Goal: Task Accomplishment & Management: Use online tool/utility

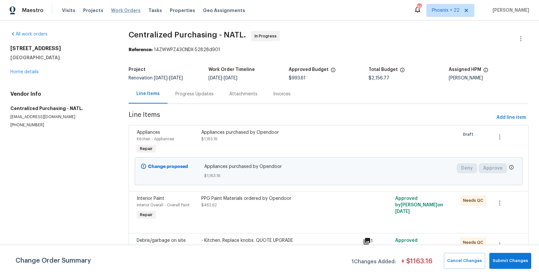
click at [122, 9] on span "Work Orders" at bounding box center [126, 10] width 30 height 6
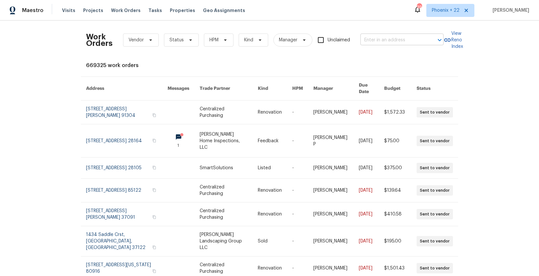
click at [382, 40] on input "text" at bounding box center [393, 40] width 65 height 10
paste input "[STREET_ADDRESS][PERSON_NAME]"
type input "[STREET_ADDRESS][PERSON_NAME]"
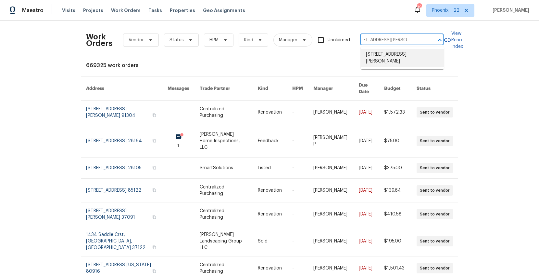
click at [388, 53] on li "[STREET_ADDRESS][PERSON_NAME]" at bounding box center [402, 58] width 83 height 18
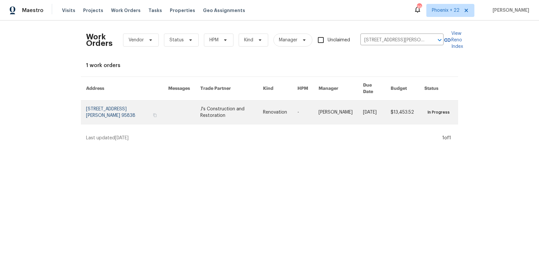
click at [228, 113] on link at bounding box center [231, 111] width 63 height 23
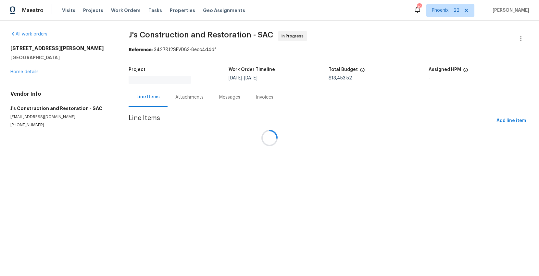
click at [30, 71] on div at bounding box center [269, 138] width 539 height 276
click at [29, 72] on div at bounding box center [269, 138] width 539 height 276
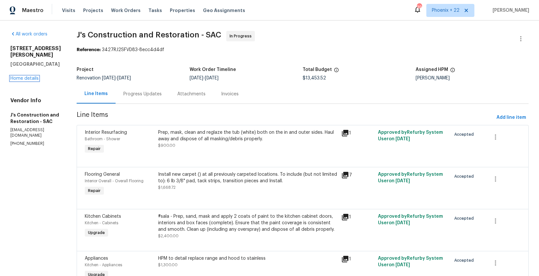
click at [33, 76] on link "Home details" at bounding box center [24, 78] width 28 height 5
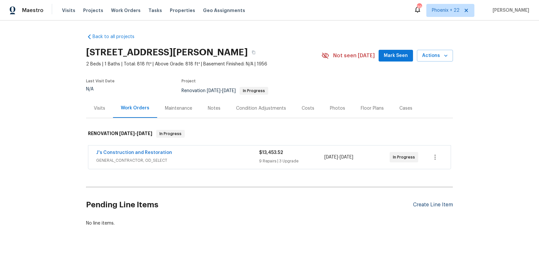
click at [437, 207] on div "Create Line Item" at bounding box center [433, 204] width 40 height 6
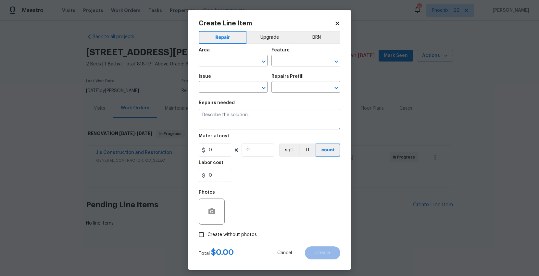
click at [336, 23] on icon at bounding box center [338, 23] width 6 height 6
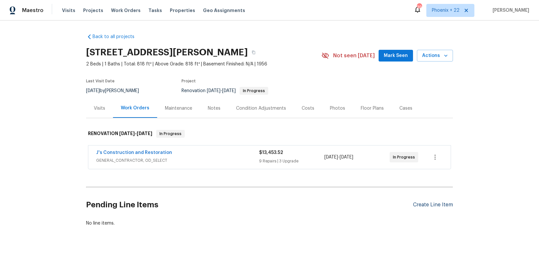
click at [436, 204] on div "Create Line Item" at bounding box center [433, 204] width 40 height 6
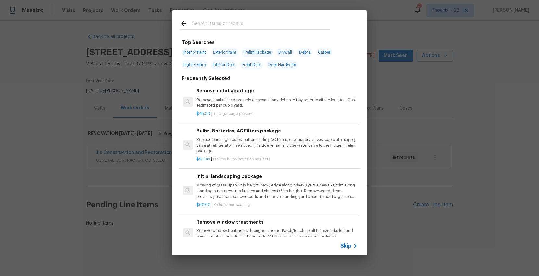
click at [225, 28] on input "text" at bounding box center [261, 24] width 138 height 10
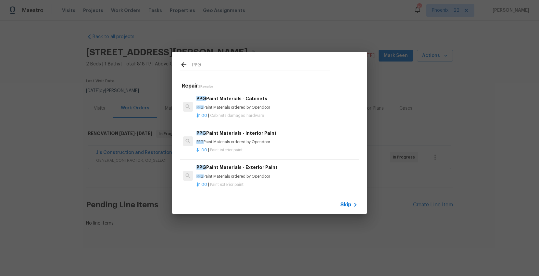
type input "PPG"
click at [306, 138] on div "PPG Paint Materials - Interior Paint PPG Paint Materials ordered by Opendoor" at bounding box center [277, 137] width 161 height 16
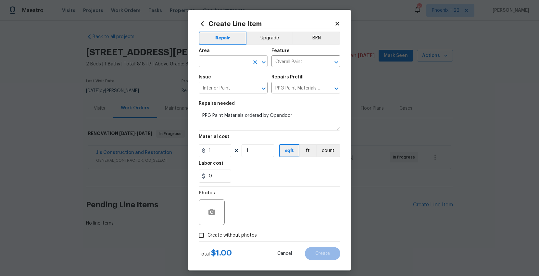
click at [235, 64] on input "text" at bounding box center [224, 62] width 51 height 10
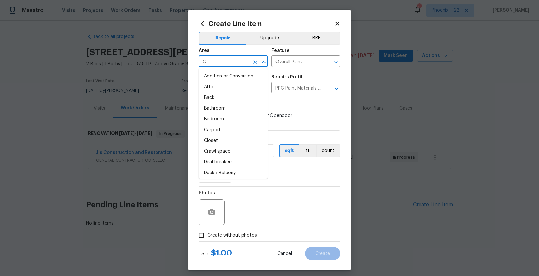
type input "OV"
click at [238, 65] on input "text" at bounding box center [224, 62] width 51 height 10
type input "OV"
click at [229, 85] on li "Attic" at bounding box center [233, 87] width 69 height 11
click at [220, 62] on input "Attic" at bounding box center [224, 62] width 51 height 10
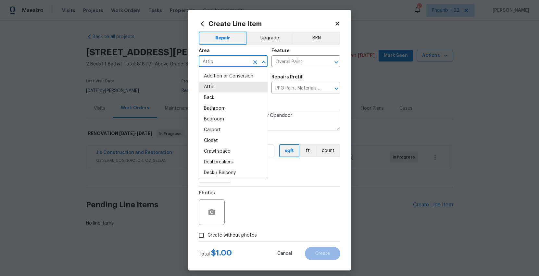
click at [220, 62] on input "Attic" at bounding box center [224, 62] width 51 height 10
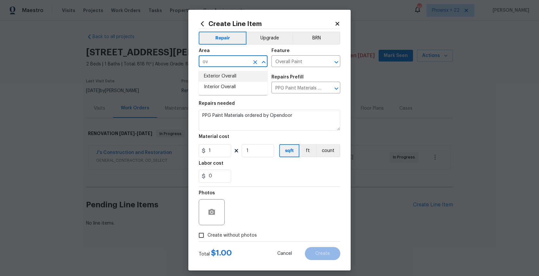
type input "Attic"
click at [201, 22] on icon at bounding box center [202, 23] width 7 height 7
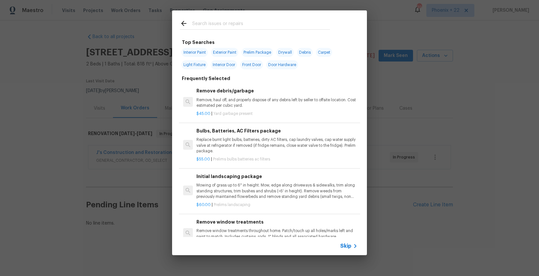
click at [238, 28] on input "text" at bounding box center [261, 24] width 138 height 10
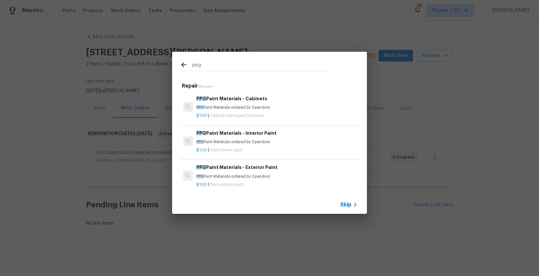
type input "ppg"
click at [293, 134] on h6 "PPG Paint Materials - Interior Paint" at bounding box center [277, 132] width 161 height 7
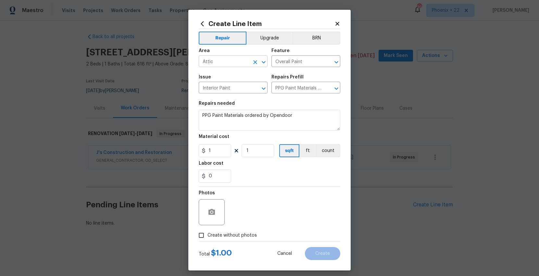
click at [234, 59] on input "Attic" at bounding box center [224, 62] width 51 height 10
click at [231, 83] on li "Interior Overall" at bounding box center [233, 87] width 69 height 11
type input "Interior Overall"
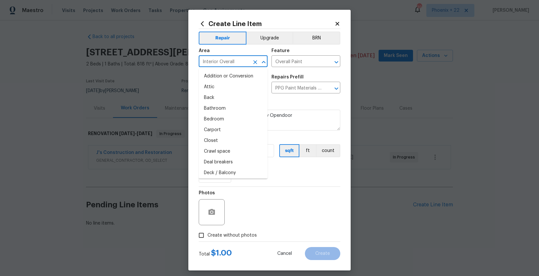
click at [273, 180] on div "0" at bounding box center [270, 175] width 142 height 13
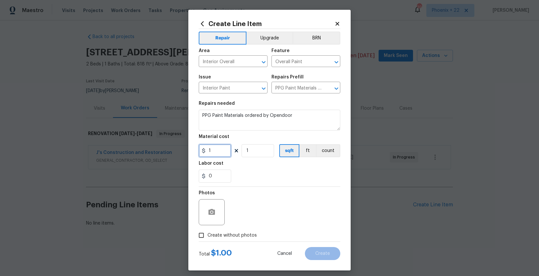
click at [217, 151] on input "1" at bounding box center [215, 150] width 32 height 13
click at [195, 149] on div "Create Line Item Repair Upgrade BRN Area Interior Overall ​ Feature Overall Pai…" at bounding box center [269, 140] width 162 height 260
type input "408.12"
click at [221, 239] on label "Create without photos" at bounding box center [226, 235] width 62 height 12
click at [208, 239] on input "Create without photos" at bounding box center [201, 235] width 12 height 12
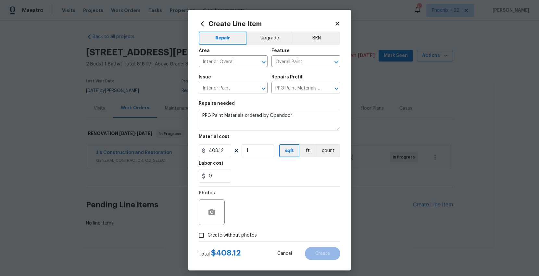
checkbox input "true"
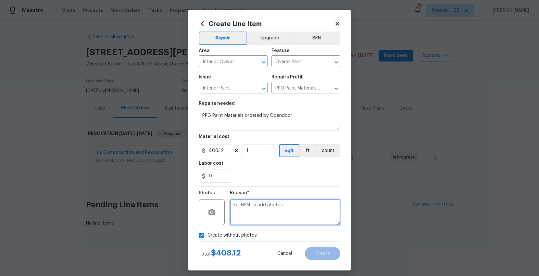
click at [244, 215] on textarea at bounding box center [285, 212] width 110 height 26
type textarea "NA"
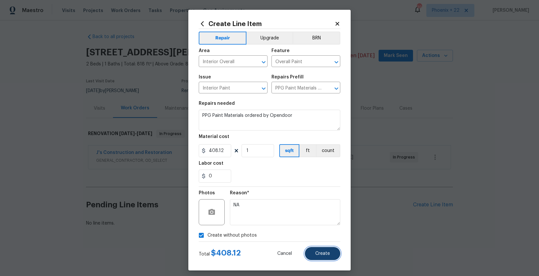
click at [329, 257] on button "Create" at bounding box center [322, 253] width 35 height 13
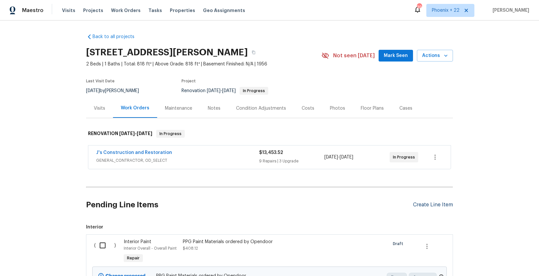
scroll to position [69, 0]
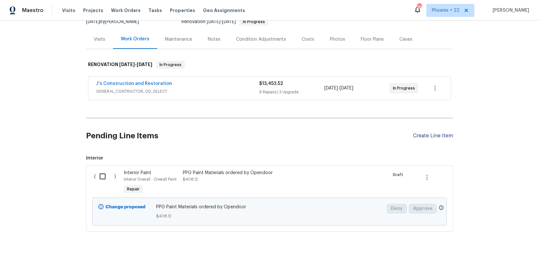
click at [430, 138] on div "Create Line Item" at bounding box center [433, 136] width 40 height 6
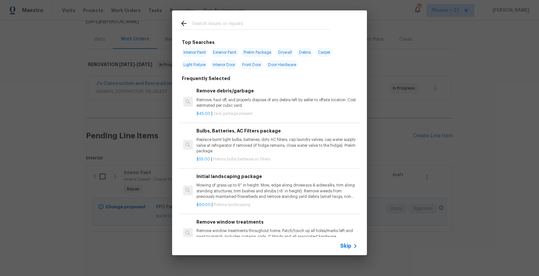
click at [244, 26] on input "text" at bounding box center [261, 24] width 138 height 10
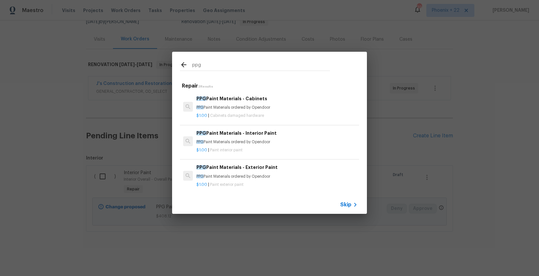
type input "ppg"
click at [285, 165] on h6 "PPG Paint Materials - Exterior Paint" at bounding box center [277, 166] width 161 height 7
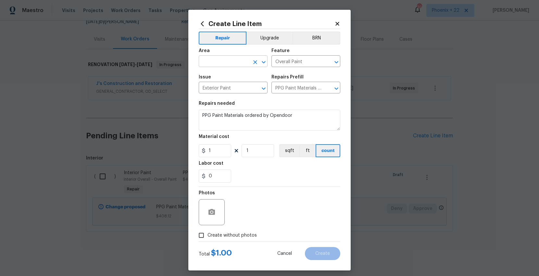
click at [228, 62] on input "text" at bounding box center [224, 62] width 51 height 10
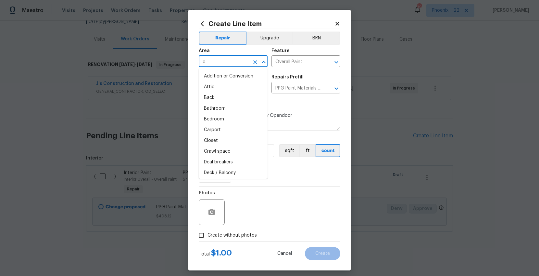
type input "ov"
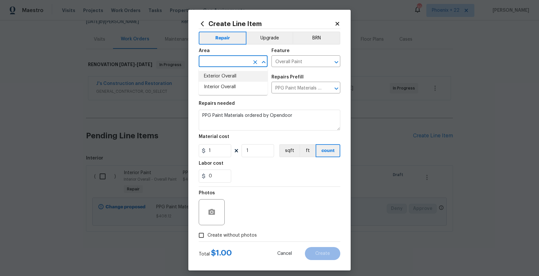
click at [229, 72] on li "Exterior Overall" at bounding box center [233, 76] width 69 height 11
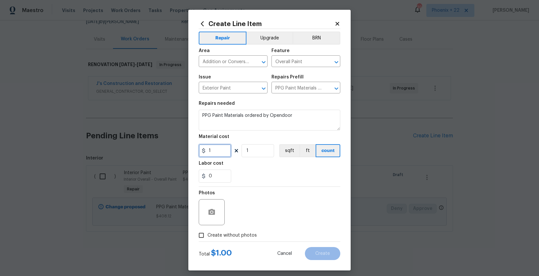
drag, startPoint x: 227, startPoint y: 145, endPoint x: 225, endPoint y: 152, distance: 7.6
click at [226, 145] on input "1" at bounding box center [215, 150] width 32 height 13
drag, startPoint x: 257, startPoint y: 62, endPoint x: 225, endPoint y: 61, distance: 31.8
click at [257, 62] on icon "Clear" at bounding box center [255, 62] width 6 height 6
type input "Addition or Conversion"
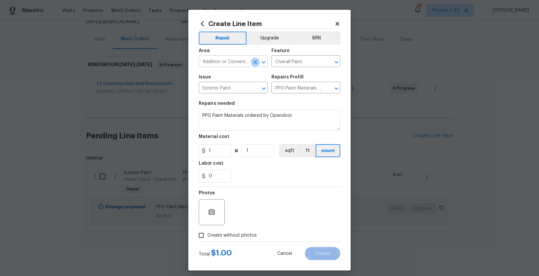
scroll to position [0, 0]
drag, startPoint x: 227, startPoint y: 62, endPoint x: 244, endPoint y: 63, distance: 17.6
click at [227, 62] on input "Addition or Conversion" at bounding box center [224, 62] width 51 height 10
click at [252, 62] on icon "Clear" at bounding box center [255, 62] width 6 height 6
click at [232, 73] on li "Exterior Overall" at bounding box center [233, 76] width 69 height 11
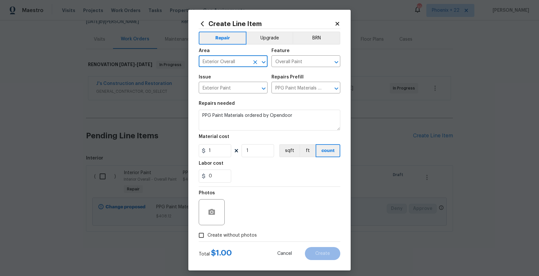
type input "Exterior Overall"
click at [224, 152] on input "1" at bounding box center [215, 150] width 32 height 13
click at [190, 151] on div "Create Line Item Repair Upgrade BRN Area Exterior Overall ​ Feature Overall Pai…" at bounding box center [269, 140] width 162 height 260
type input "523.98"
drag, startPoint x: 236, startPoint y: 232, endPoint x: 238, endPoint y: 228, distance: 4.2
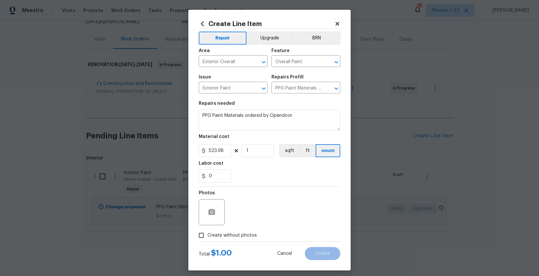
click at [236, 232] on span "Create without photos" at bounding box center [232, 235] width 49 height 7
click at [208, 232] on input "Create without photos" at bounding box center [201, 235] width 12 height 12
checkbox input "true"
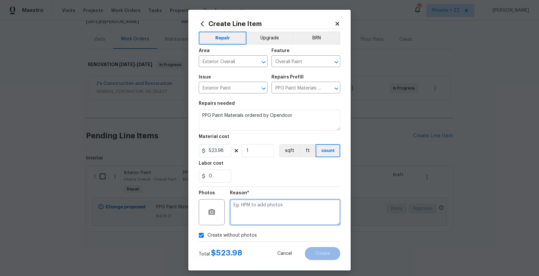
click at [248, 215] on textarea at bounding box center [285, 212] width 110 height 26
type textarea "NA"
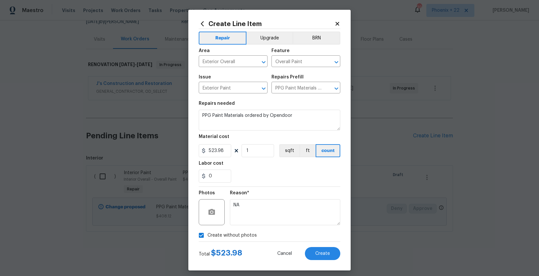
click at [316, 245] on div "Total $ 523.98 Cancel Create" at bounding box center [270, 250] width 142 height 18
click at [316, 248] on button "Create" at bounding box center [322, 253] width 35 height 13
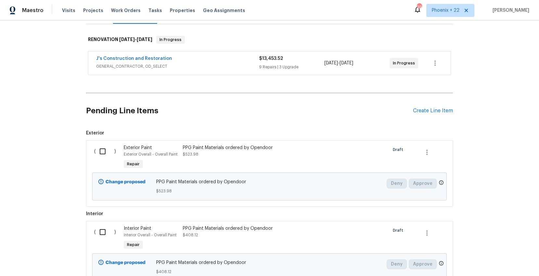
scroll to position [135, 0]
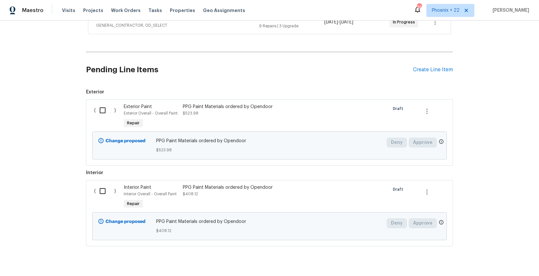
click at [102, 109] on input "checkbox" at bounding box center [105, 110] width 19 height 14
checkbox input "true"
drag, startPoint x: 99, startPoint y: 177, endPoint x: 102, endPoint y: 186, distance: 10.0
click at [99, 177] on span "Interior ( ) Interior Paint Interior Overall - Overall Paint Repair PPG Paint M…" at bounding box center [269, 207] width 367 height 77
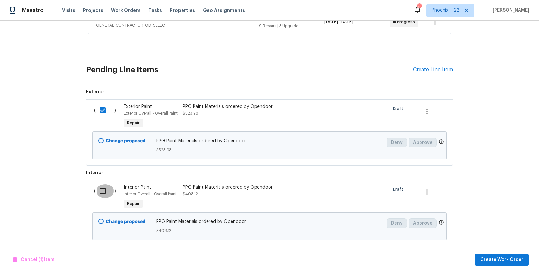
click at [102, 186] on input "checkbox" at bounding box center [105, 191] width 19 height 14
click at [489, 257] on span "Create Work Order" at bounding box center [502, 259] width 43 height 8
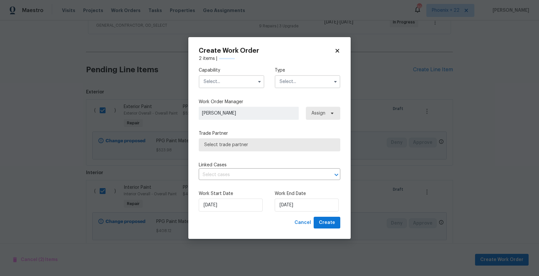
checkbox input "false"
click at [241, 84] on input "text" at bounding box center [232, 81] width 66 height 13
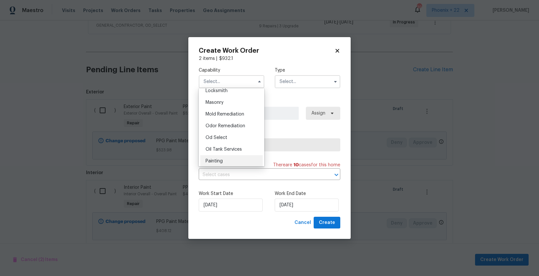
click at [229, 155] on div "Painting" at bounding box center [231, 161] width 62 height 12
type input "Painting"
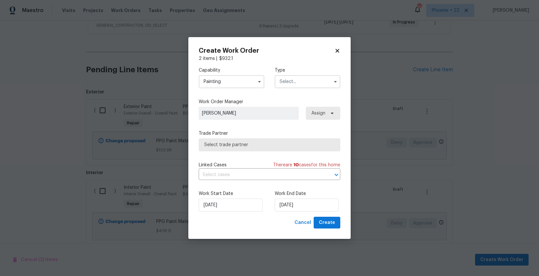
click at [292, 84] on input "text" at bounding box center [308, 81] width 66 height 13
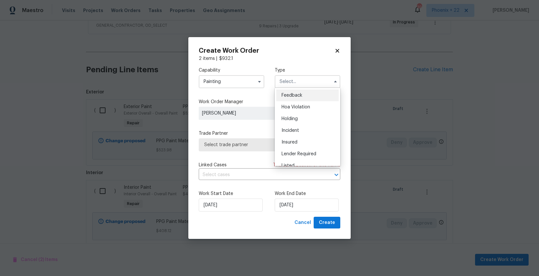
scroll to position [148, 0]
click at [298, 113] on span "Renovation" at bounding box center [294, 111] width 24 height 5
type input "Renovation"
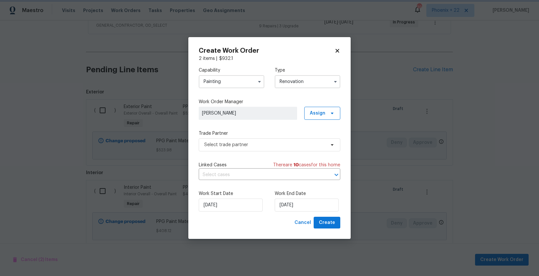
scroll to position [0, 0]
click at [322, 110] on span "Assign" at bounding box center [318, 113] width 16 height 6
click at [322, 138] on div "Assign to me" at bounding box center [323, 140] width 28 height 6
click at [263, 139] on span "Select trade partner" at bounding box center [270, 144] width 142 height 13
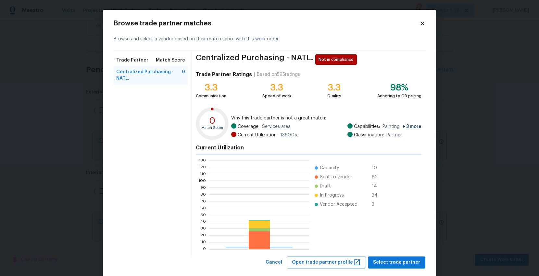
scroll to position [91, 100]
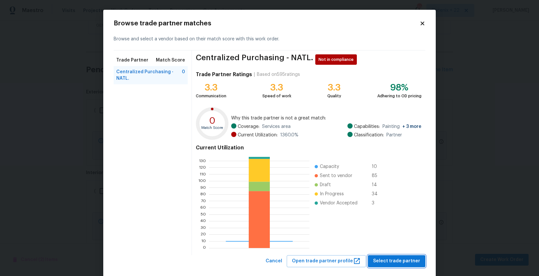
click at [396, 257] on span "Select trade partner" at bounding box center [396, 261] width 47 height 8
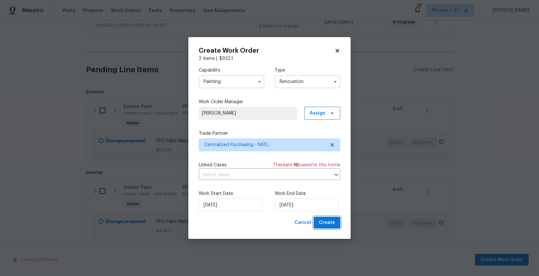
click at [319, 217] on button "Create" at bounding box center [327, 222] width 27 height 12
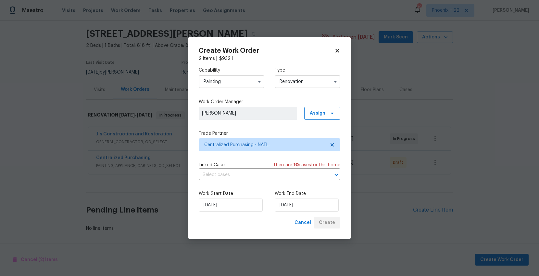
scroll to position [19, 0]
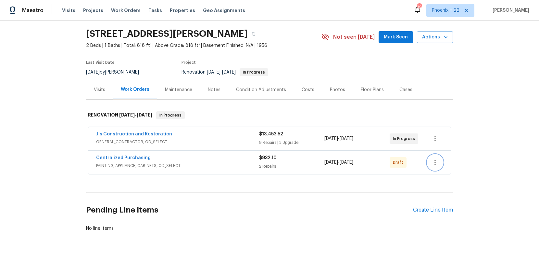
click at [437, 162] on icon "button" at bounding box center [435, 162] width 8 height 8
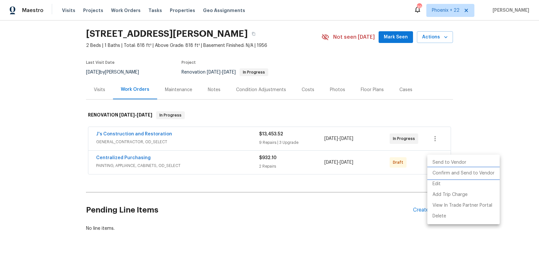
click at [440, 169] on li "Confirm and Send to Vendor" at bounding box center [464, 173] width 72 height 11
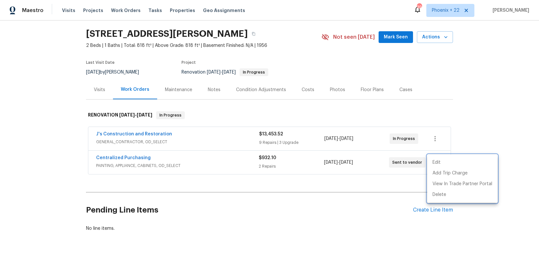
drag, startPoint x: 202, startPoint y: 167, endPoint x: 194, endPoint y: 165, distance: 8.9
click at [196, 166] on div at bounding box center [269, 138] width 539 height 276
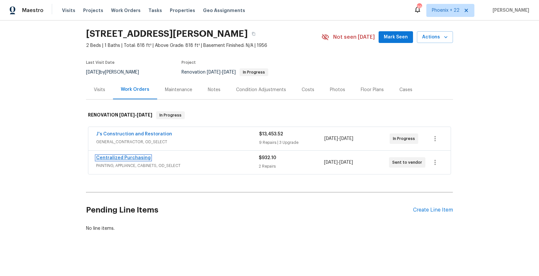
click at [139, 157] on link "Centralized Purchasing" at bounding box center [123, 157] width 55 height 5
